Goal: Information Seeking & Learning: Learn about a topic

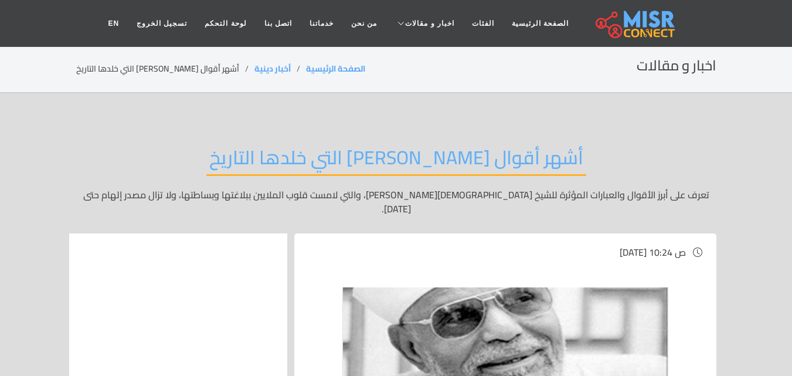
drag, startPoint x: 627, startPoint y: 158, endPoint x: 154, endPoint y: 159, distance: 473.2
click at [148, 159] on div "أشهر أقوال الشيخ محمد متولي الشعراوي التي خلدها التاريخ تعرف على أبرز الأقوال و…" at bounding box center [396, 180] width 640 height 105
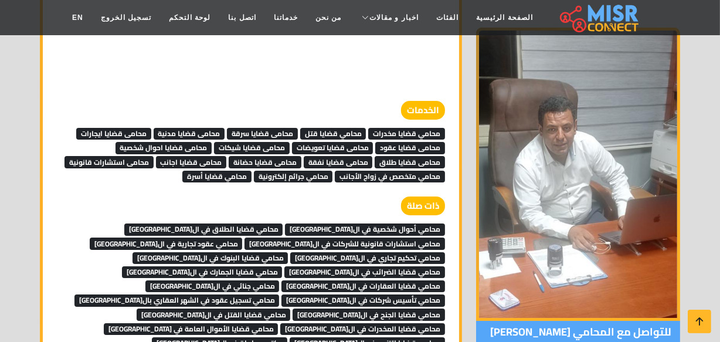
scroll to position [3830, 0]
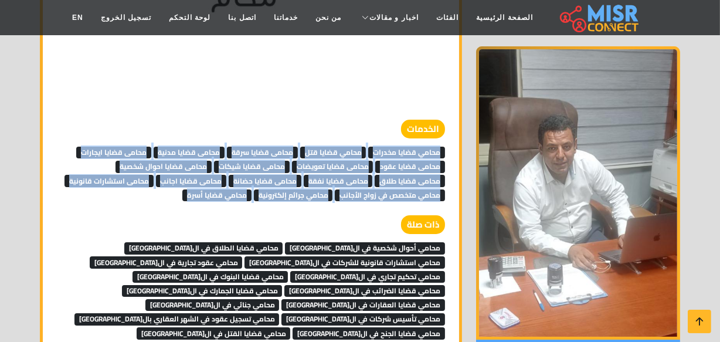
drag, startPoint x: 174, startPoint y: 156, endPoint x: 447, endPoint y: 102, distance: 278.5
click at [447, 120] on div "الخدمات محامي قضايا مخدرات محامي قضايا قتل محامى قضايا سرقة محامى قضايا مدنية م…" at bounding box center [251, 161] width 402 height 82
copy div "محامي قضايا مخدرات محامي قضايا قتل محامى قضايا سرقة محامى قضايا مدنية محامى قضا…"
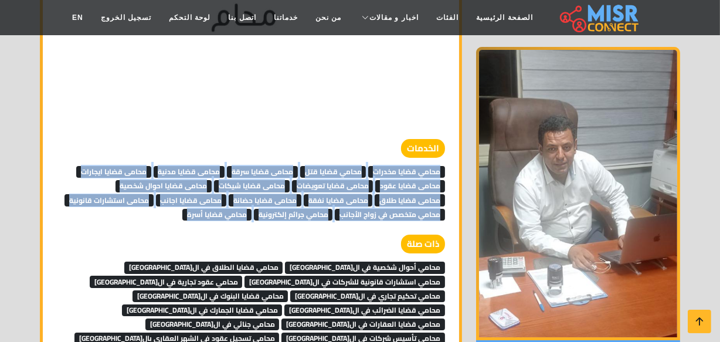
scroll to position [3784, 0]
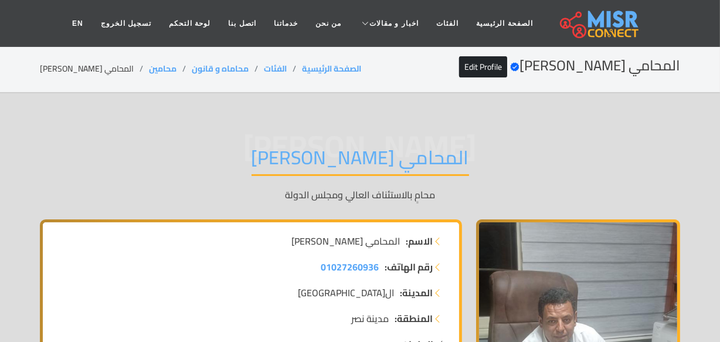
scroll to position [3784, 0]
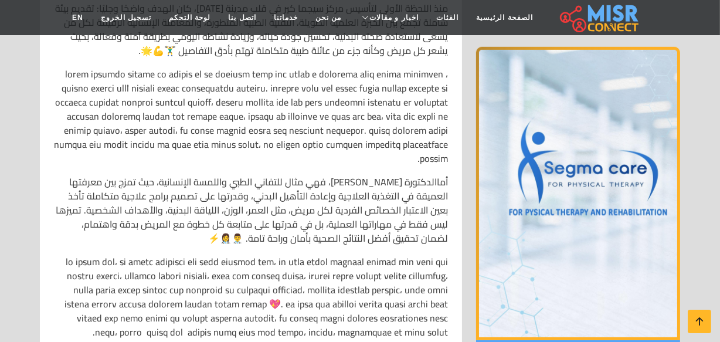
scroll to position [639, 0]
